Goal: Transaction & Acquisition: Purchase product/service

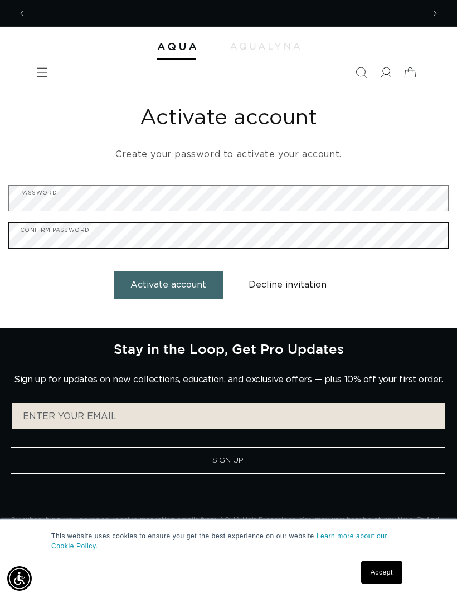
scroll to position [0, 398]
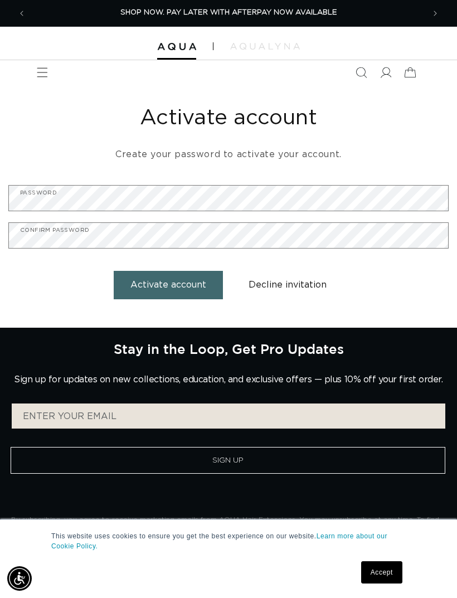
click at [208, 287] on button "Activate account" at bounding box center [168, 285] width 109 height 28
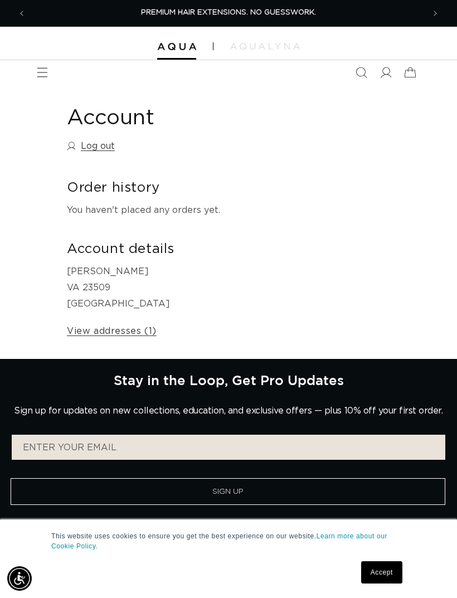
click at [48, 78] on span "Menu" at bounding box center [42, 72] width 25 height 25
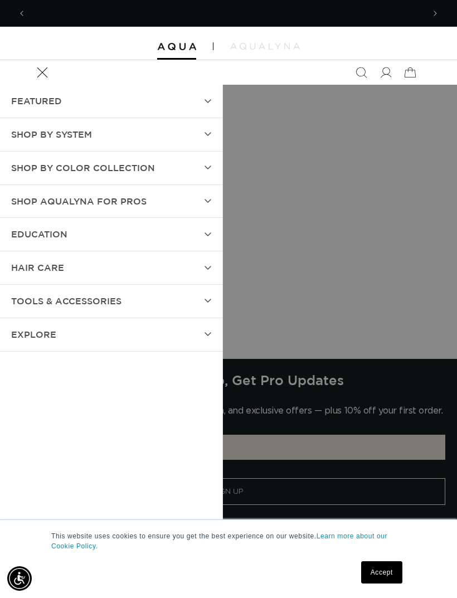
scroll to position [0, 398]
click at [202, 134] on summary "SHOP BY SYSTEM" at bounding box center [111, 134] width 222 height 33
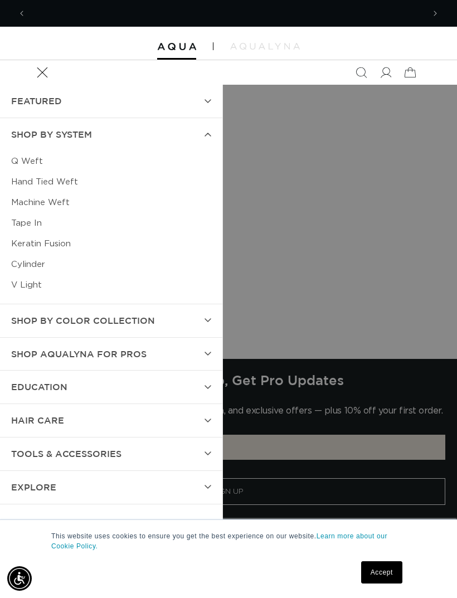
click at [41, 266] on link "Cylinder" at bounding box center [111, 264] width 200 height 21
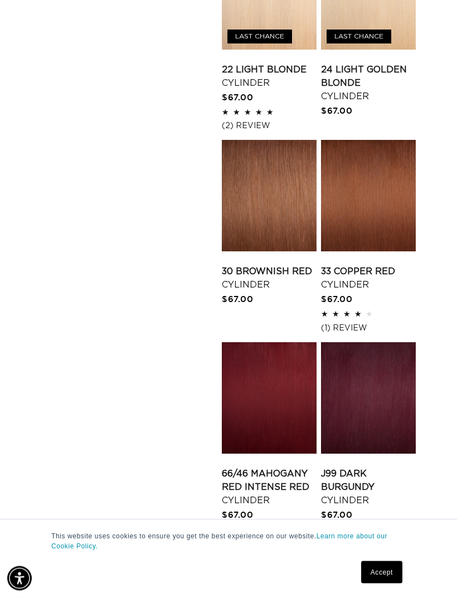
scroll to position [1359, 0]
click at [378, 265] on link "33 Copper Red Cylinder" at bounding box center [368, 278] width 95 height 27
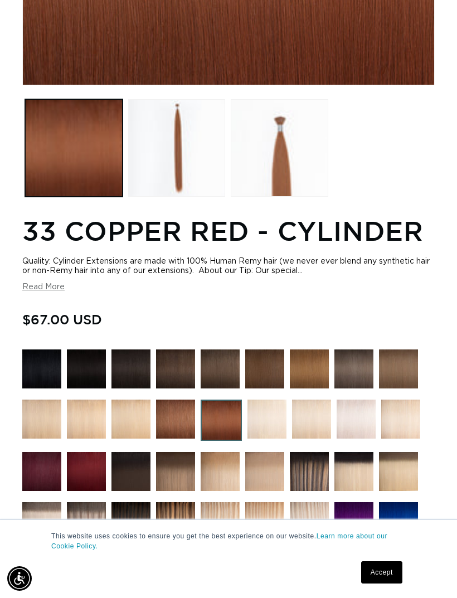
click at [290, 150] on button "Load image 3 in gallery view" at bounding box center [279, 147] width 97 height 97
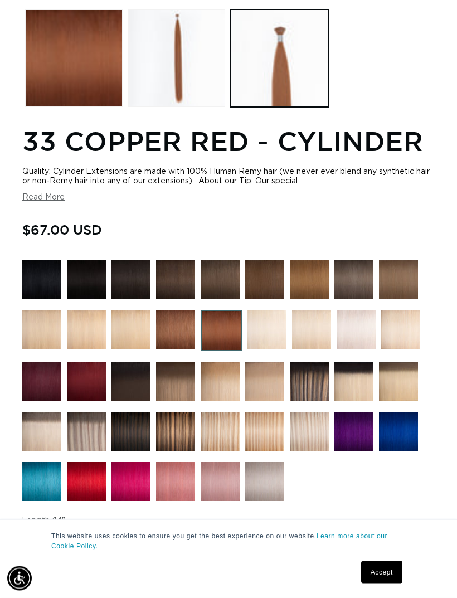
scroll to position [536, 0]
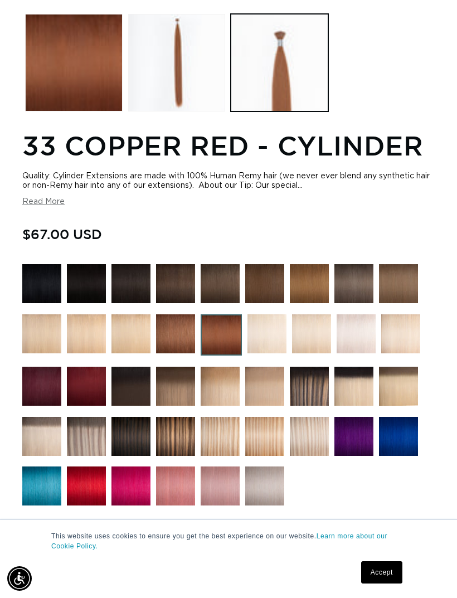
click at [45, 200] on button "Read More" at bounding box center [43, 201] width 42 height 9
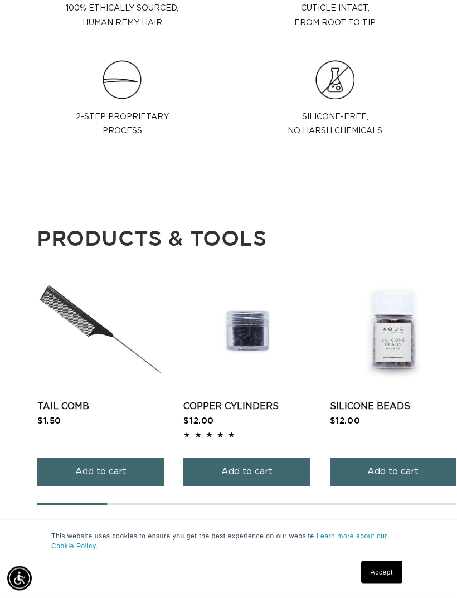
scroll to position [1594, 0]
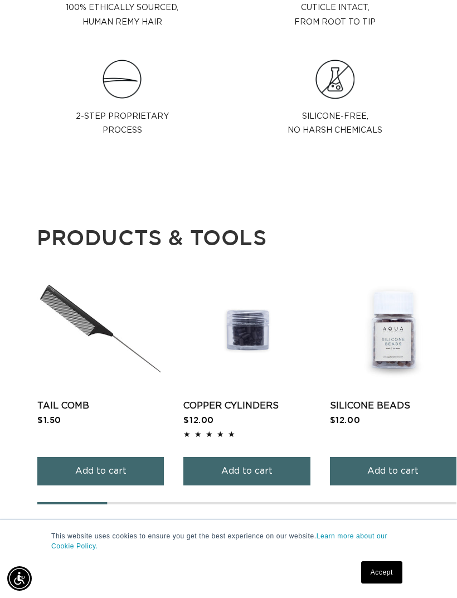
click at [259, 399] on link "Copper Cylinders" at bounding box center [246, 405] width 126 height 13
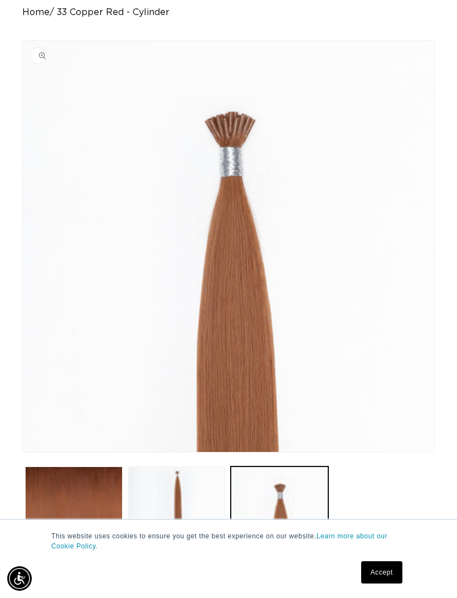
scroll to position [1629, 0]
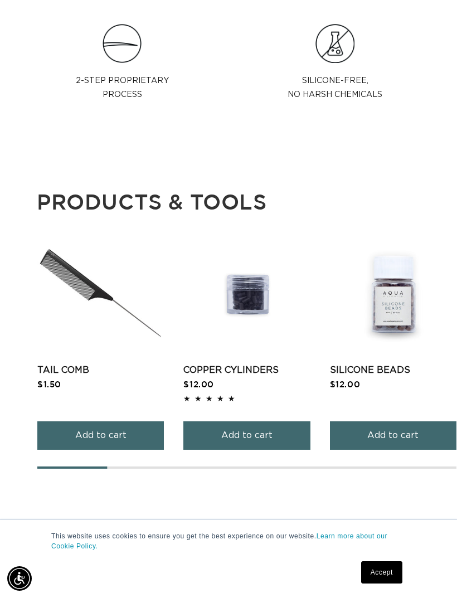
click at [391, 363] on link "Silicone Beads" at bounding box center [393, 369] width 126 height 13
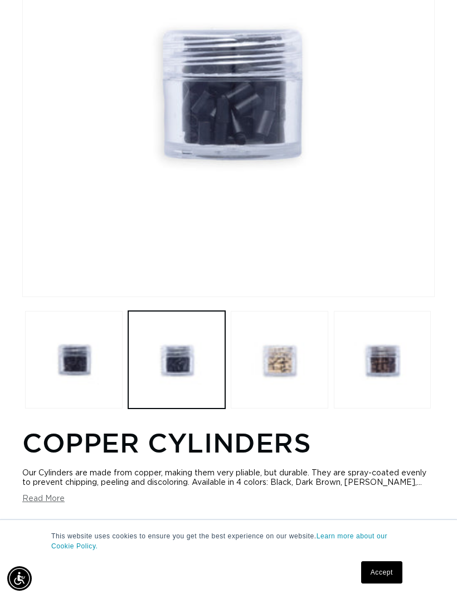
click at [281, 364] on button "Load image 3 in gallery view" at bounding box center [279, 359] width 97 height 97
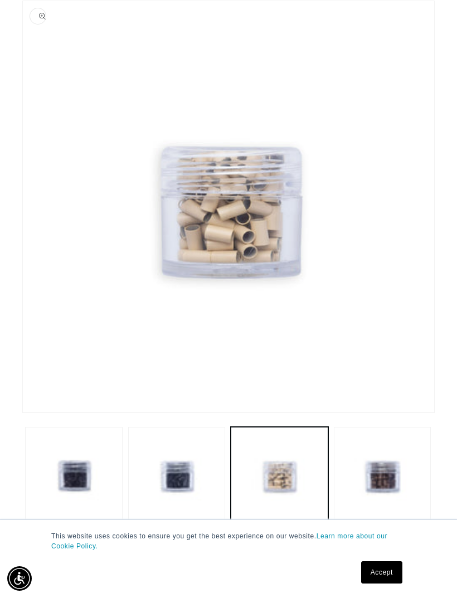
scroll to position [0, 795]
click at [23, 412] on button "Open media 3 in modal" at bounding box center [23, 412] width 0 height 0
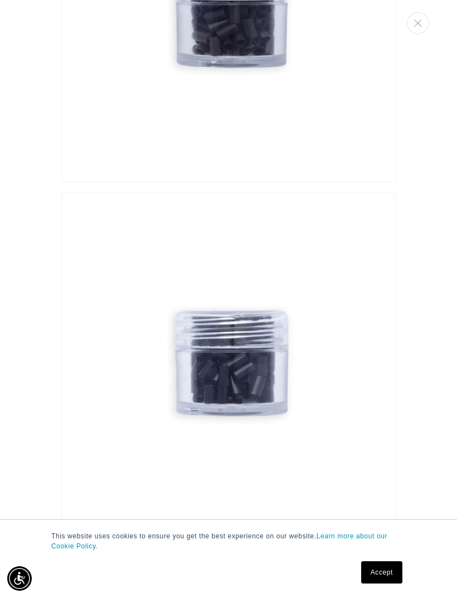
click at [418, 18] on button "Close" at bounding box center [418, 23] width 22 height 22
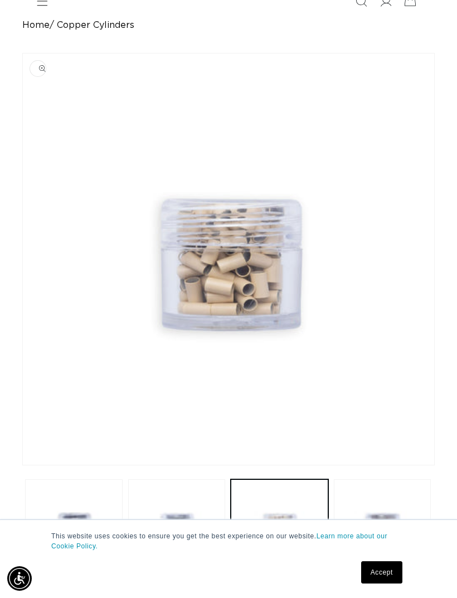
scroll to position [0, 0]
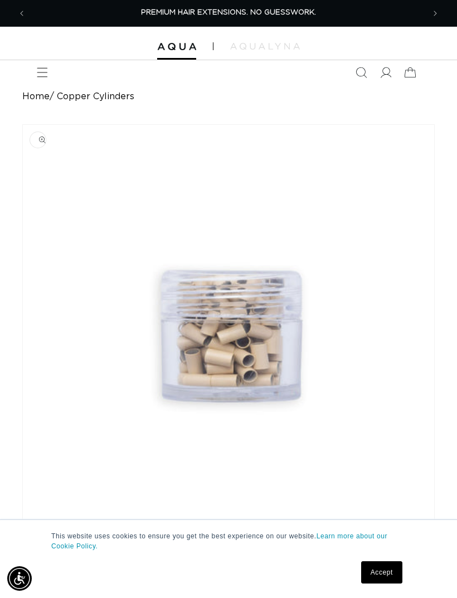
click at [379, 580] on link "Accept" at bounding box center [381, 572] width 41 height 22
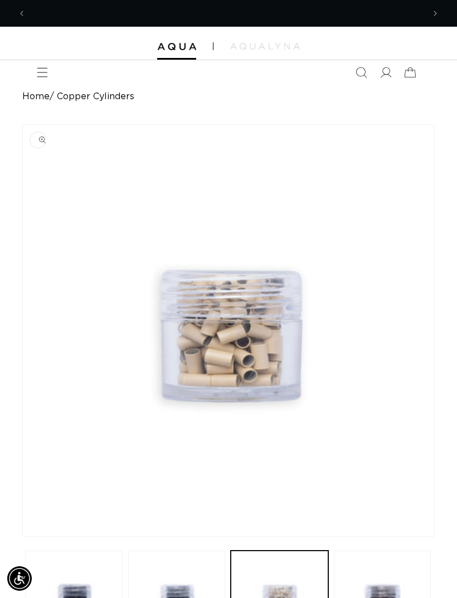
scroll to position [0, 398]
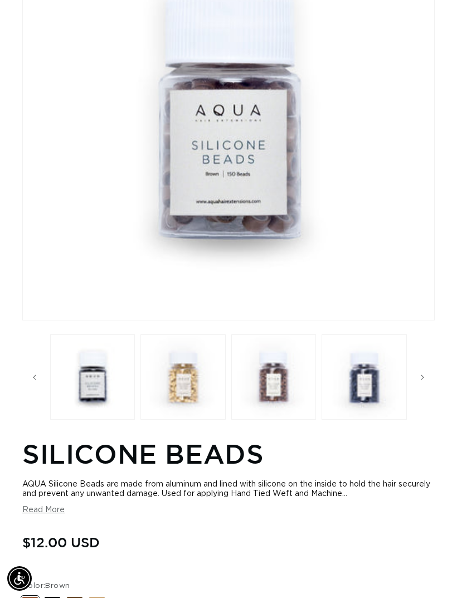
scroll to position [0, 272]
click at [282, 389] on button "Load image 6 in gallery view" at bounding box center [273, 376] width 85 height 85
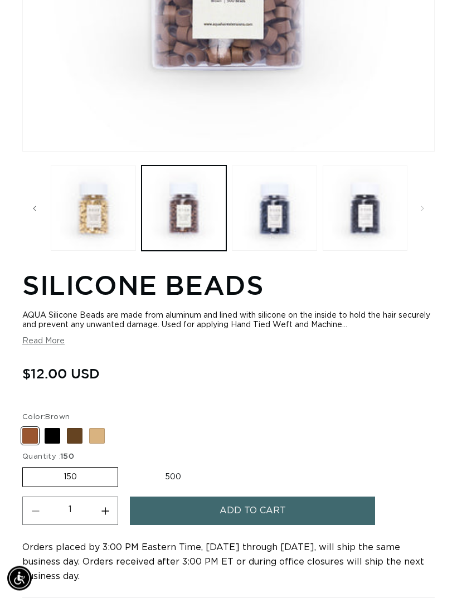
scroll to position [385, 0]
click at [76, 437] on span at bounding box center [75, 436] width 16 height 16
click at [26, 426] on input "Dark Brown Variant sold out or unavailable" at bounding box center [25, 426] width 1 height 1
radio input "true"
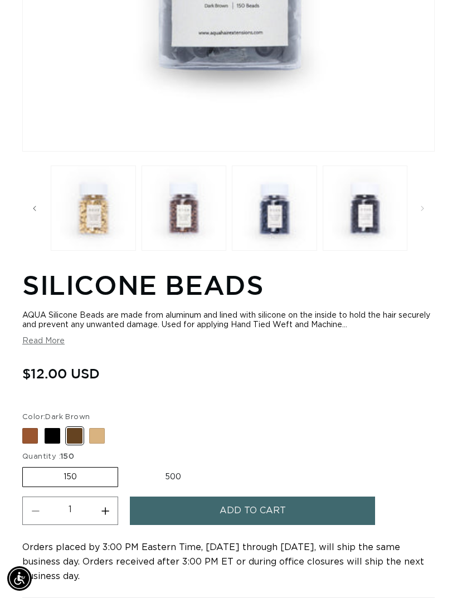
scroll to position [0, 398]
click at [33, 430] on span at bounding box center [30, 436] width 16 height 16
click at [26, 426] on input "Brown Variant sold out or unavailable" at bounding box center [25, 426] width 1 height 1
radio input "true"
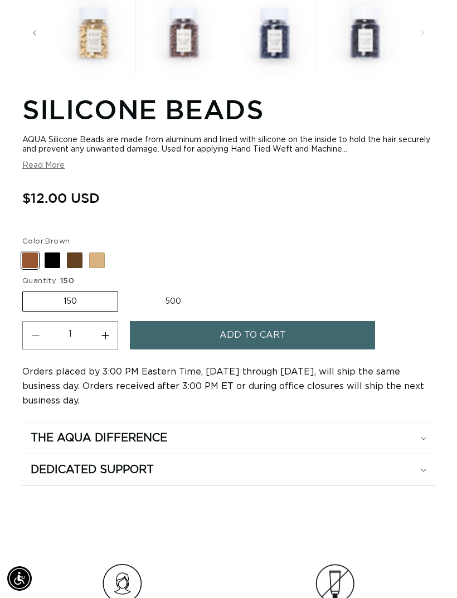
click at [252, 335] on span "Add to cart" at bounding box center [252, 335] width 66 height 28
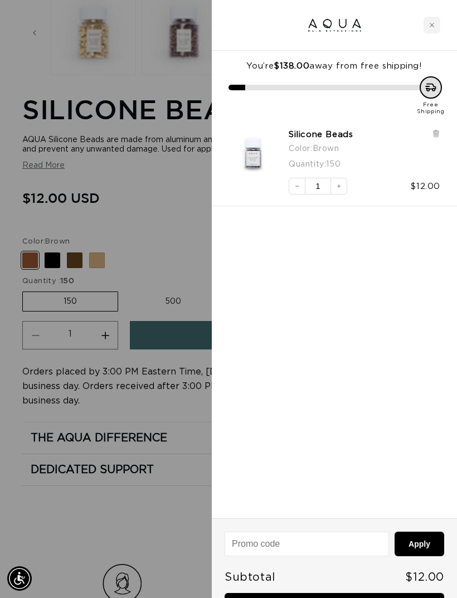
scroll to position [0, 398]
click at [166, 455] on div at bounding box center [228, 299] width 457 height 598
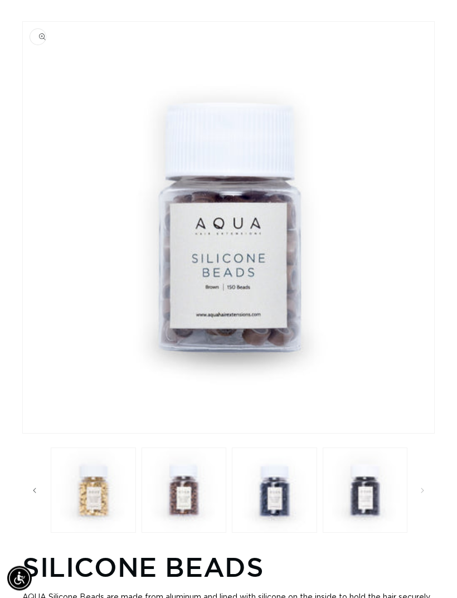
scroll to position [0, 0]
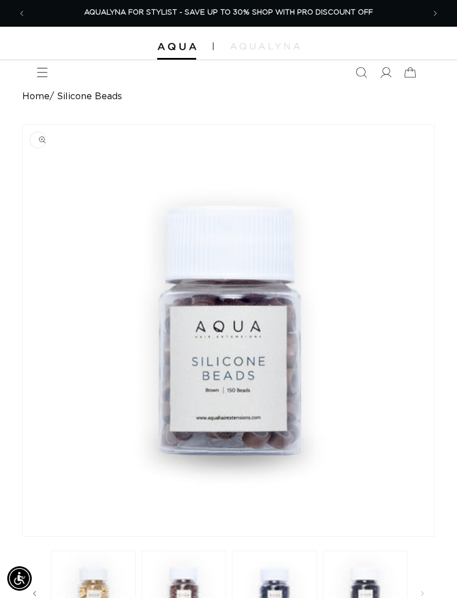
click at [24, 13] on span "Previous announcement" at bounding box center [21, 13] width 11 height 11
click at [260, 40] on div at bounding box center [228, 43] width 457 height 33
click at [267, 57] on div at bounding box center [228, 43] width 457 height 33
click at [267, 56] on div at bounding box center [228, 43] width 457 height 33
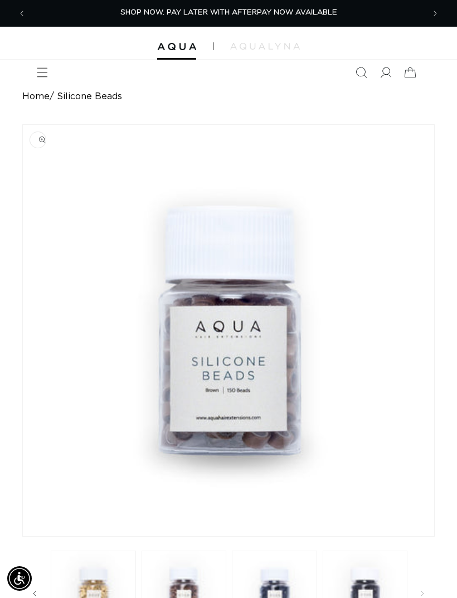
click at [46, 69] on icon "Menu" at bounding box center [42, 72] width 11 height 11
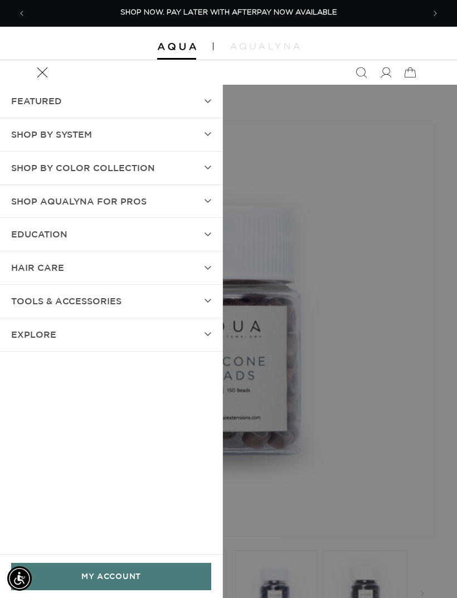
click at [201, 199] on summary "Shop AquaLyna for Pros" at bounding box center [111, 201] width 222 height 33
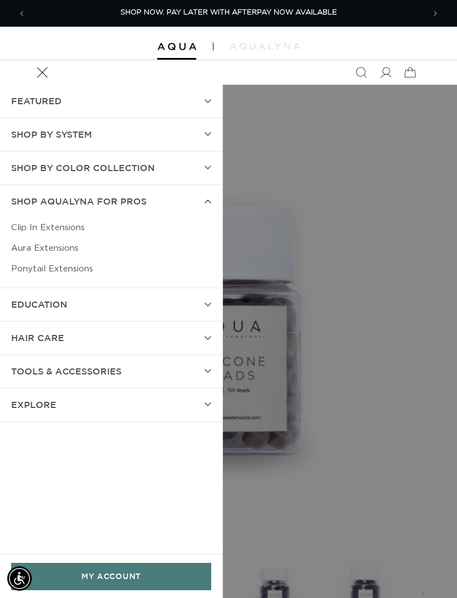
click at [74, 248] on link "Aura Extensions" at bounding box center [111, 248] width 200 height 21
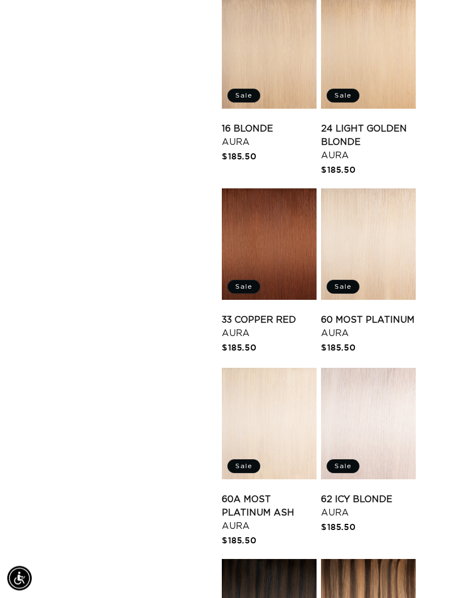
scroll to position [839, 0]
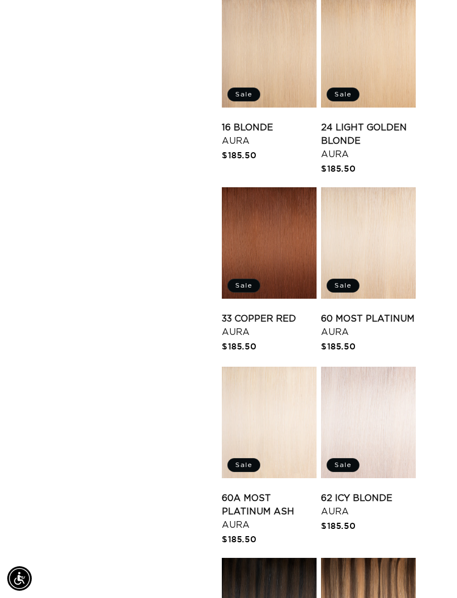
click at [272, 312] on link "33 Copper Red Aura" at bounding box center [269, 325] width 95 height 27
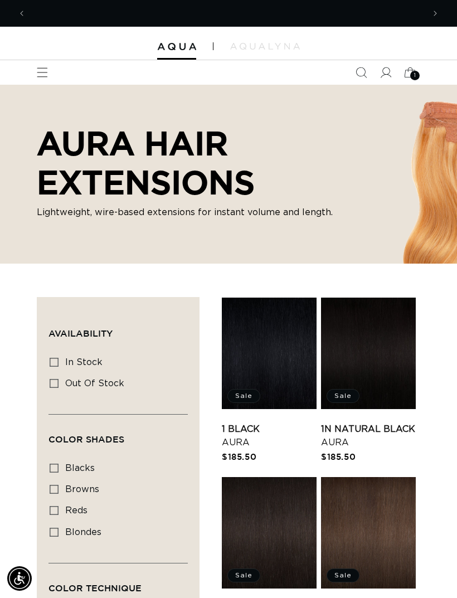
scroll to position [0, 0]
click at [149, 36] on div at bounding box center [228, 43] width 457 height 33
click at [248, 48] on img at bounding box center [265, 46] width 70 height 7
click at [46, 77] on icon "Menu" at bounding box center [42, 72] width 11 height 11
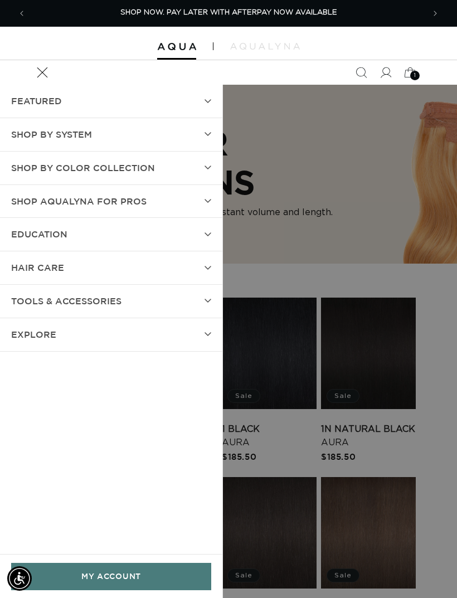
click at [192, 197] on summary "Shop AquaLyna for Pros" at bounding box center [111, 201] width 222 height 33
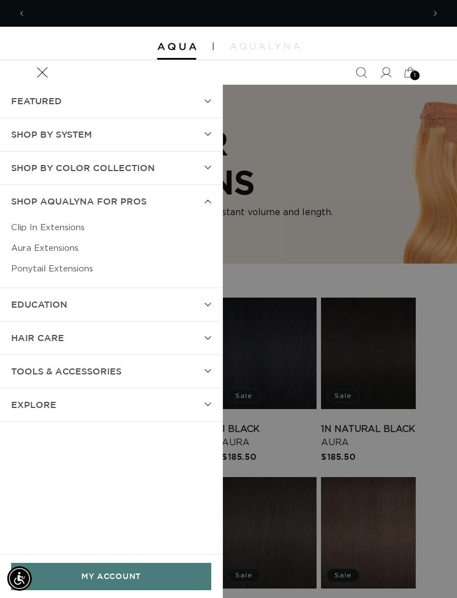
scroll to position [0, 795]
click at [62, 271] on link "Ponytail Extensions" at bounding box center [111, 268] width 200 height 21
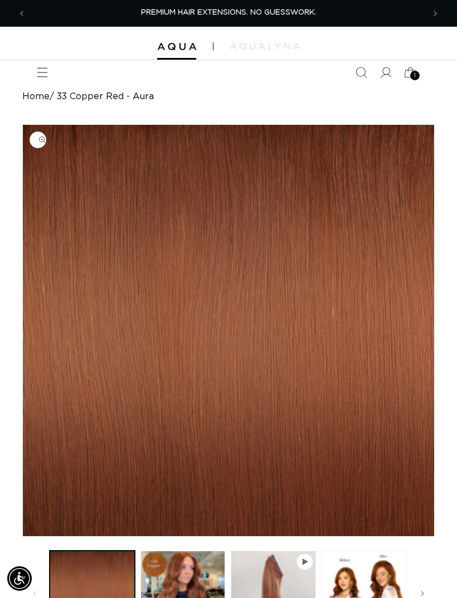
click at [267, 559] on button "Play video 1 in gallery view" at bounding box center [273, 592] width 85 height 85
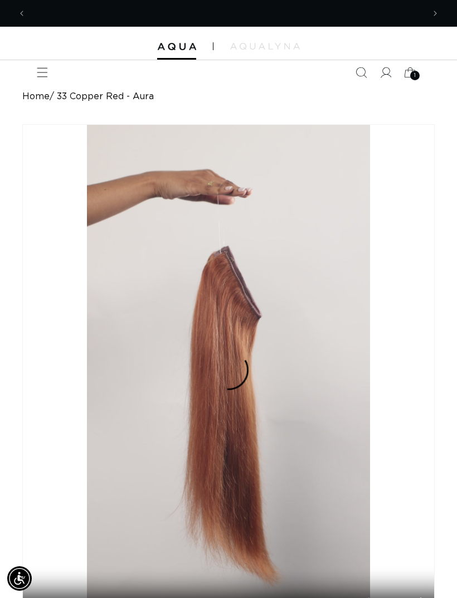
scroll to position [0, 795]
click at [280, 317] on video "33 Copper Red - Aura" at bounding box center [228, 376] width 411 height 503
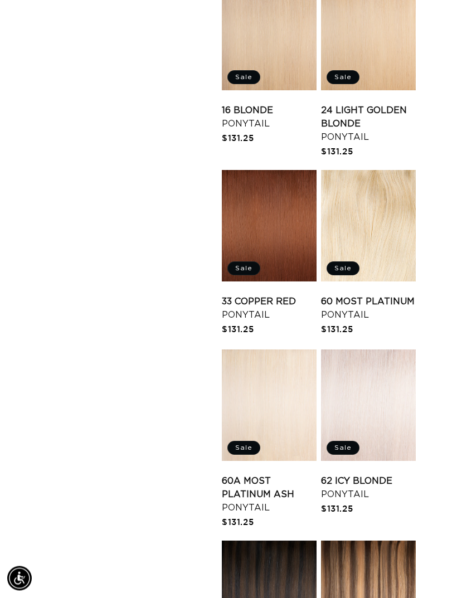
scroll to position [846, 0]
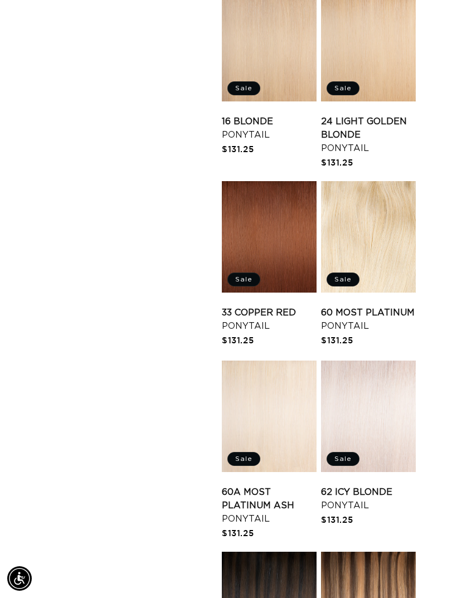
click at [282, 306] on link "33 Copper Red Ponytail" at bounding box center [269, 319] width 95 height 27
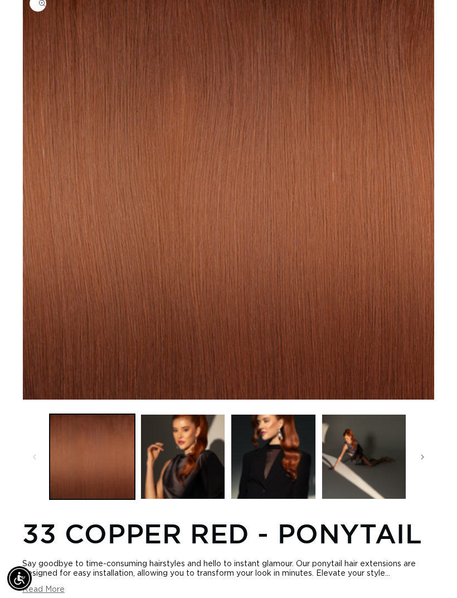
scroll to position [0, 398]
click at [206, 462] on button "Load image 2 in gallery view" at bounding box center [182, 456] width 85 height 85
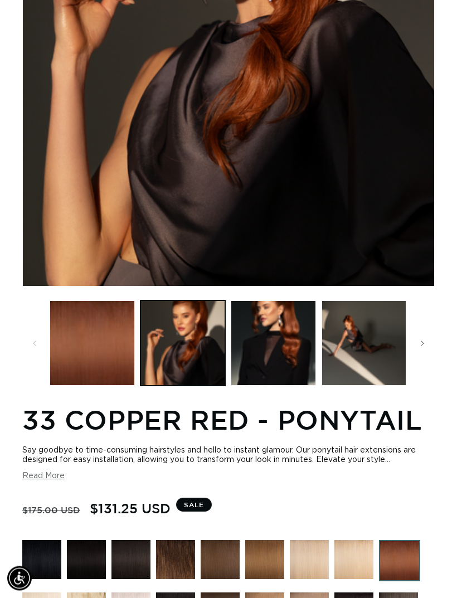
scroll to position [342, 0]
click at [358, 374] on button "Load image 4 in gallery view" at bounding box center [363, 342] width 85 height 85
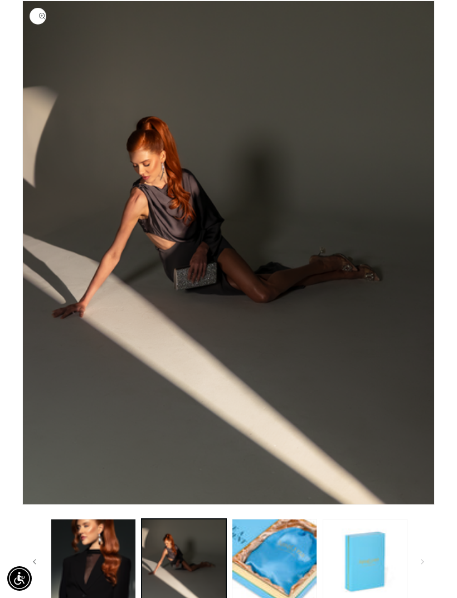
scroll to position [0, 0]
click at [267, 574] on button "Load image 5 in gallery view" at bounding box center [274, 561] width 85 height 85
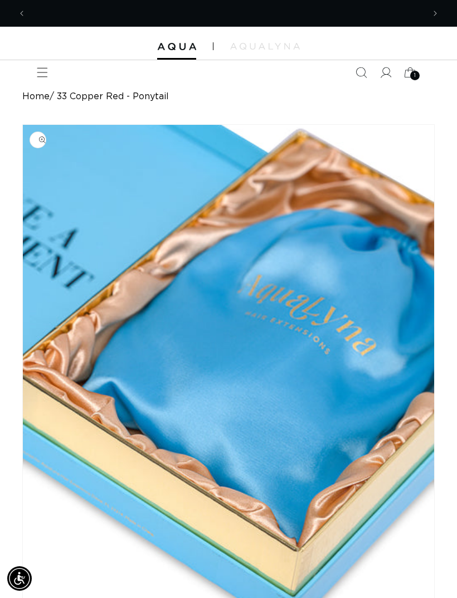
scroll to position [0, 398]
click at [42, 70] on icon "Menu" at bounding box center [42, 72] width 11 height 11
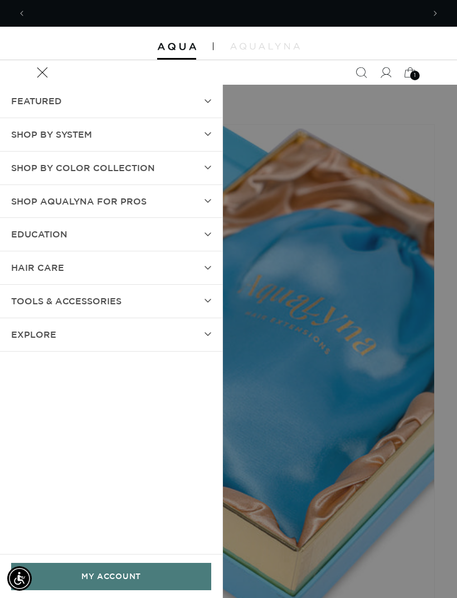
scroll to position [0, 795]
click at [203, 296] on summary "TOOLS & ACCESSORIES" at bounding box center [111, 301] width 222 height 33
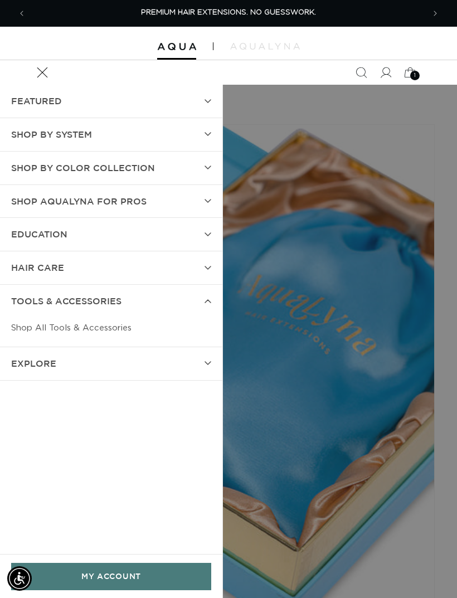
click at [201, 231] on summary "EDUCATION" at bounding box center [111, 234] width 222 height 33
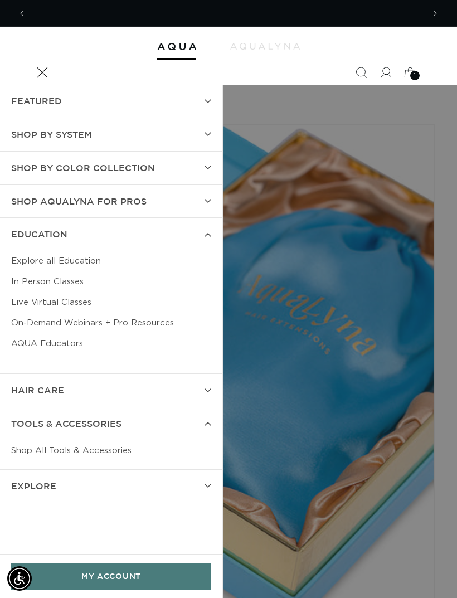
scroll to position [0, 398]
click at [85, 256] on link "Explore all Education" at bounding box center [111, 261] width 200 height 21
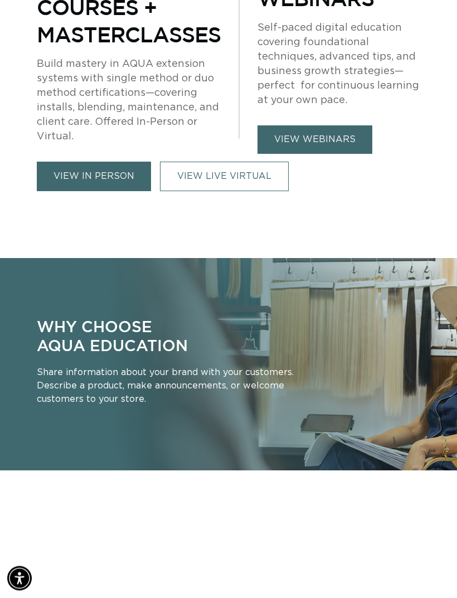
scroll to position [519, 0]
click at [333, 135] on link "view webinars" at bounding box center [314, 139] width 115 height 28
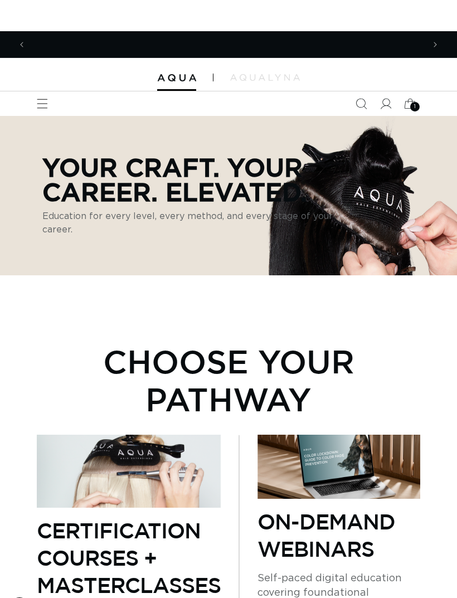
scroll to position [0, 0]
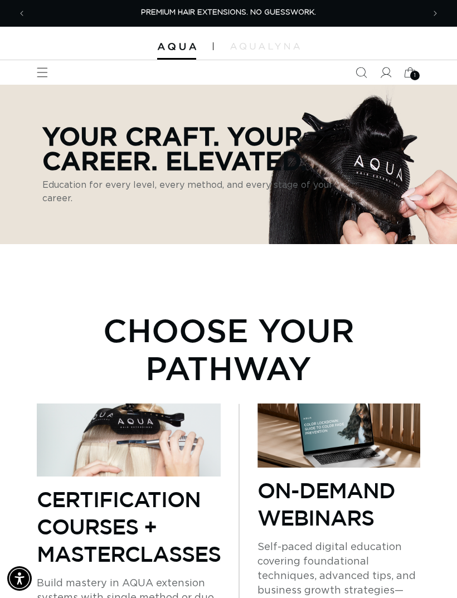
click at [41, 72] on icon "Menu" at bounding box center [42, 72] width 11 height 11
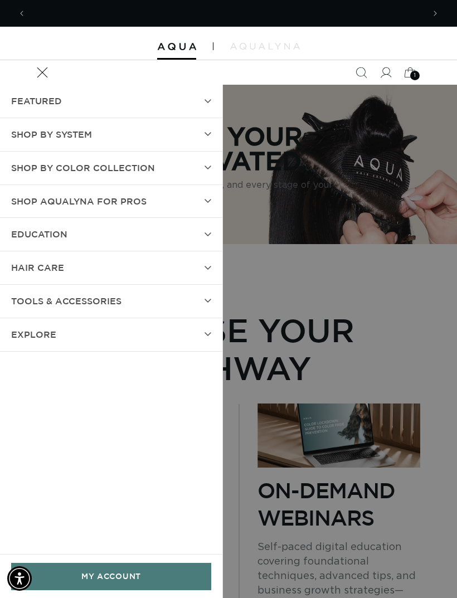
scroll to position [0, 398]
click at [207, 132] on icon at bounding box center [207, 134] width 7 height 4
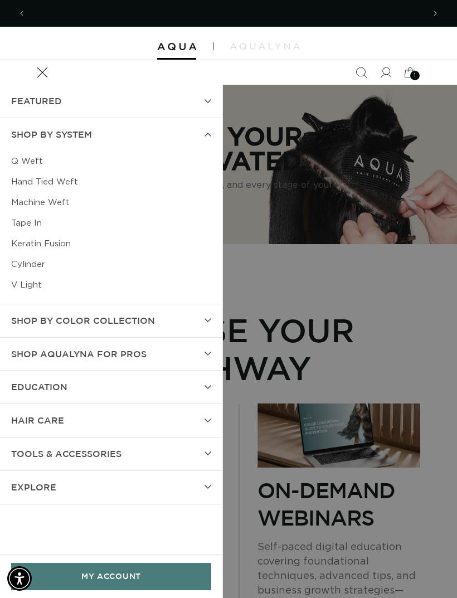
scroll to position [0, 795]
click at [39, 265] on link "Cylinder" at bounding box center [111, 264] width 200 height 21
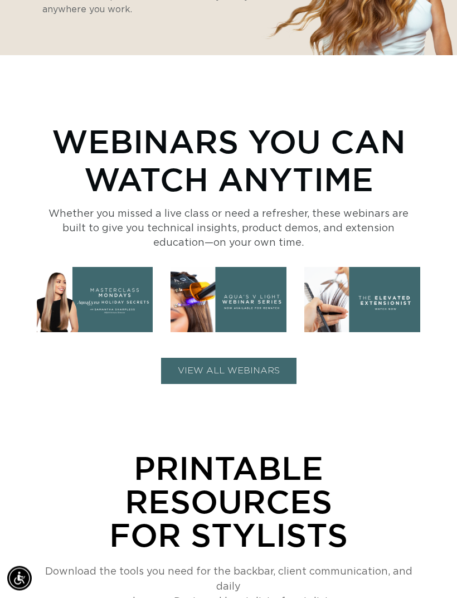
click at [266, 367] on button "VIEW ALL WEBINARS" at bounding box center [228, 371] width 135 height 26
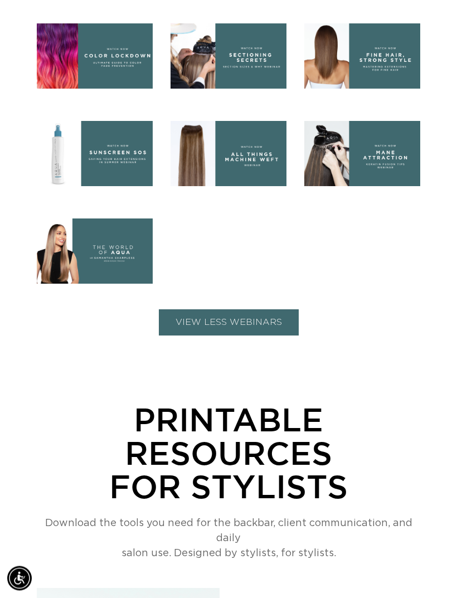
scroll to position [545, 0]
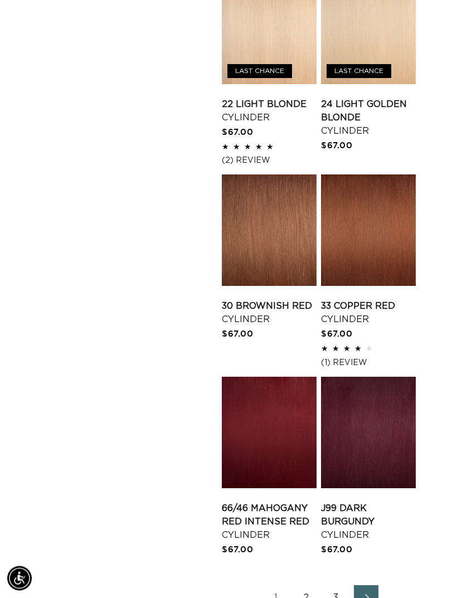
scroll to position [1324, 0]
click at [380, 299] on link "33 Copper Red Cylinder" at bounding box center [368, 312] width 95 height 27
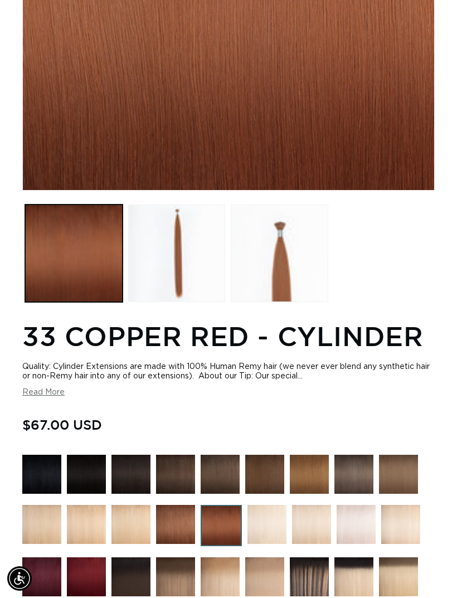
scroll to position [0, 398]
click at [48, 397] on button "Read More" at bounding box center [43, 392] width 42 height 9
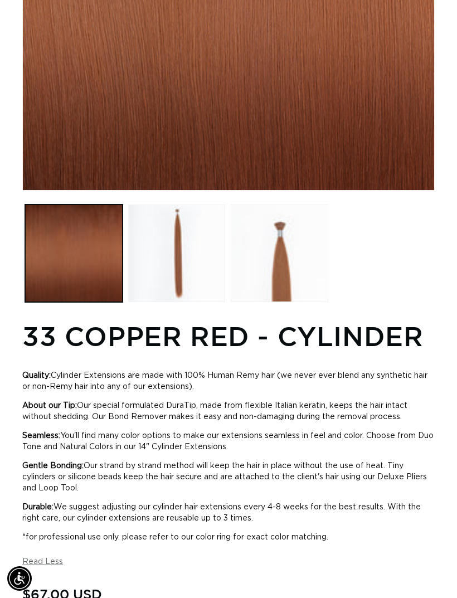
scroll to position [0, 795]
click at [305, 270] on button "Load image 3 in gallery view" at bounding box center [279, 252] width 97 height 97
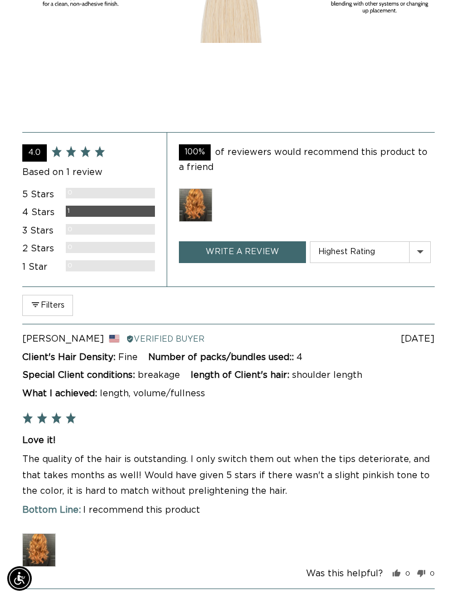
click at [42, 545] on img at bounding box center [38, 549] width 33 height 33
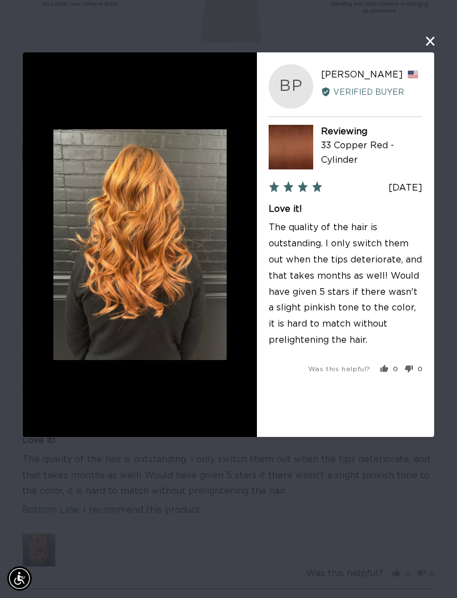
scroll to position [0, 0]
click at [451, 26] on div "User-Uploaded Media Gallery BP bonnie p. Reviewed by bonnie p., from United Sta…" at bounding box center [228, 299] width 457 height 598
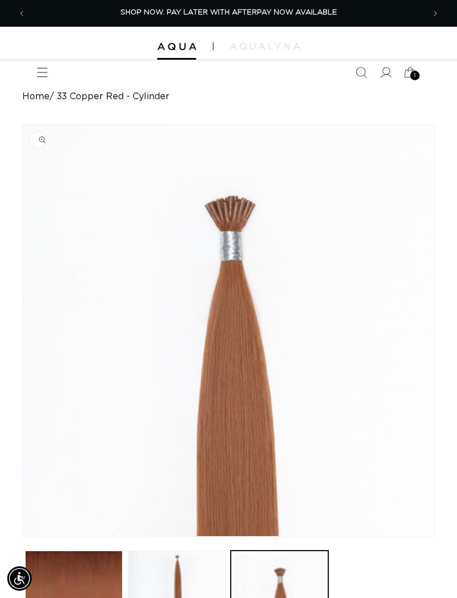
click at [45, 58] on div at bounding box center [228, 43] width 457 height 33
click at [38, 71] on icon "Menu" at bounding box center [42, 72] width 11 height 11
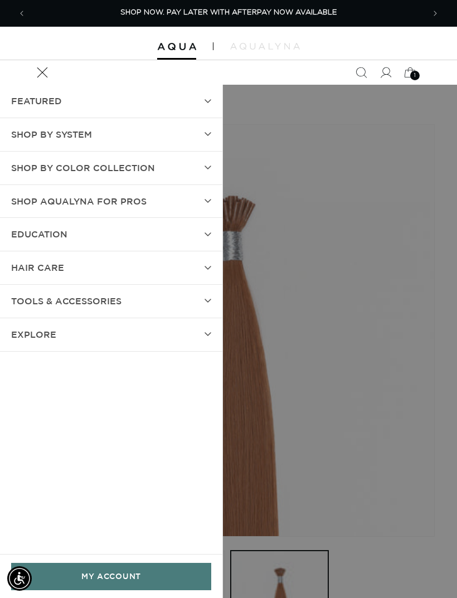
click at [162, 305] on summary "TOOLS & ACCESSORIES" at bounding box center [111, 301] width 222 height 33
click at [123, 321] on link "Shop All Tools & Accessories" at bounding box center [111, 328] width 200 height 21
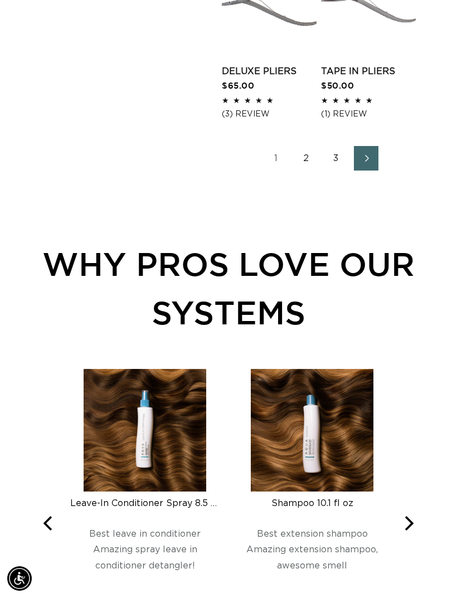
scroll to position [0, 398]
